Goal: Task Accomplishment & Management: Use online tool/utility

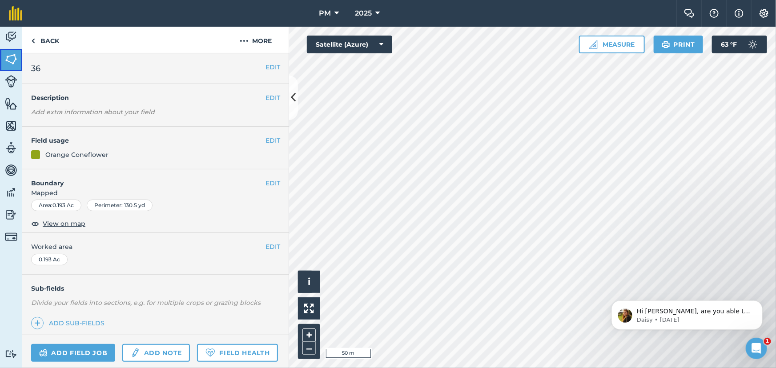
click at [8, 58] on img at bounding box center [11, 58] width 12 height 13
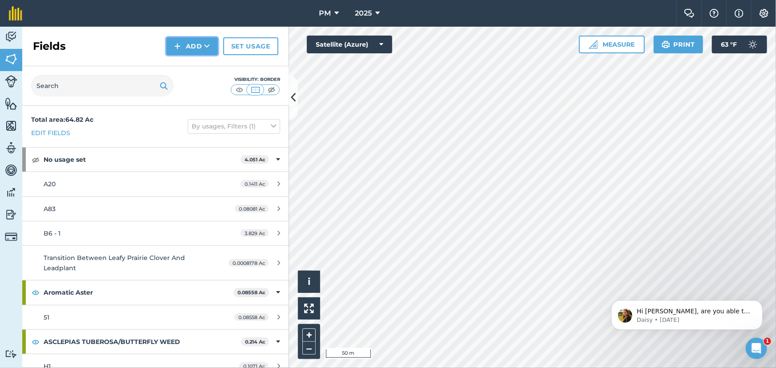
click at [176, 44] on img at bounding box center [177, 46] width 6 height 11
click at [181, 67] on link "Draw" at bounding box center [192, 66] width 49 height 20
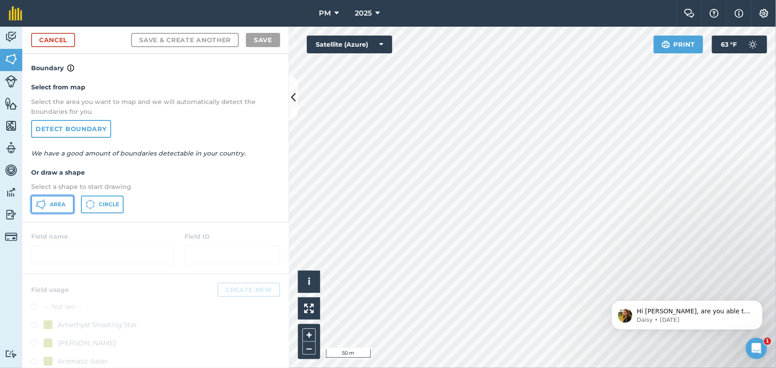
click at [50, 205] on span "Area" at bounding box center [58, 204] width 16 height 7
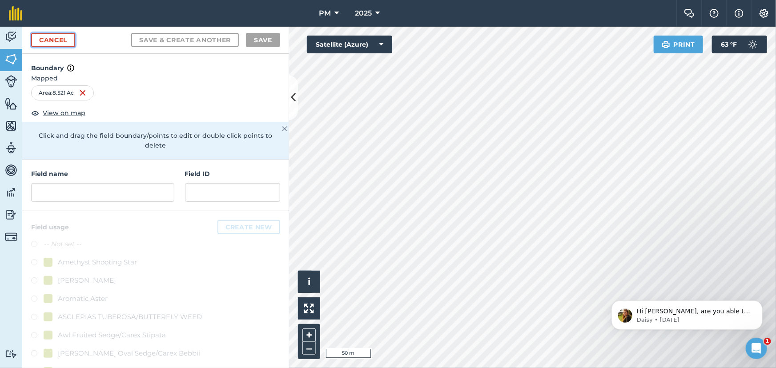
click at [60, 41] on link "Cancel" at bounding box center [53, 40] width 44 height 14
